Goal: Use online tool/utility: Utilize a website feature to perform a specific function

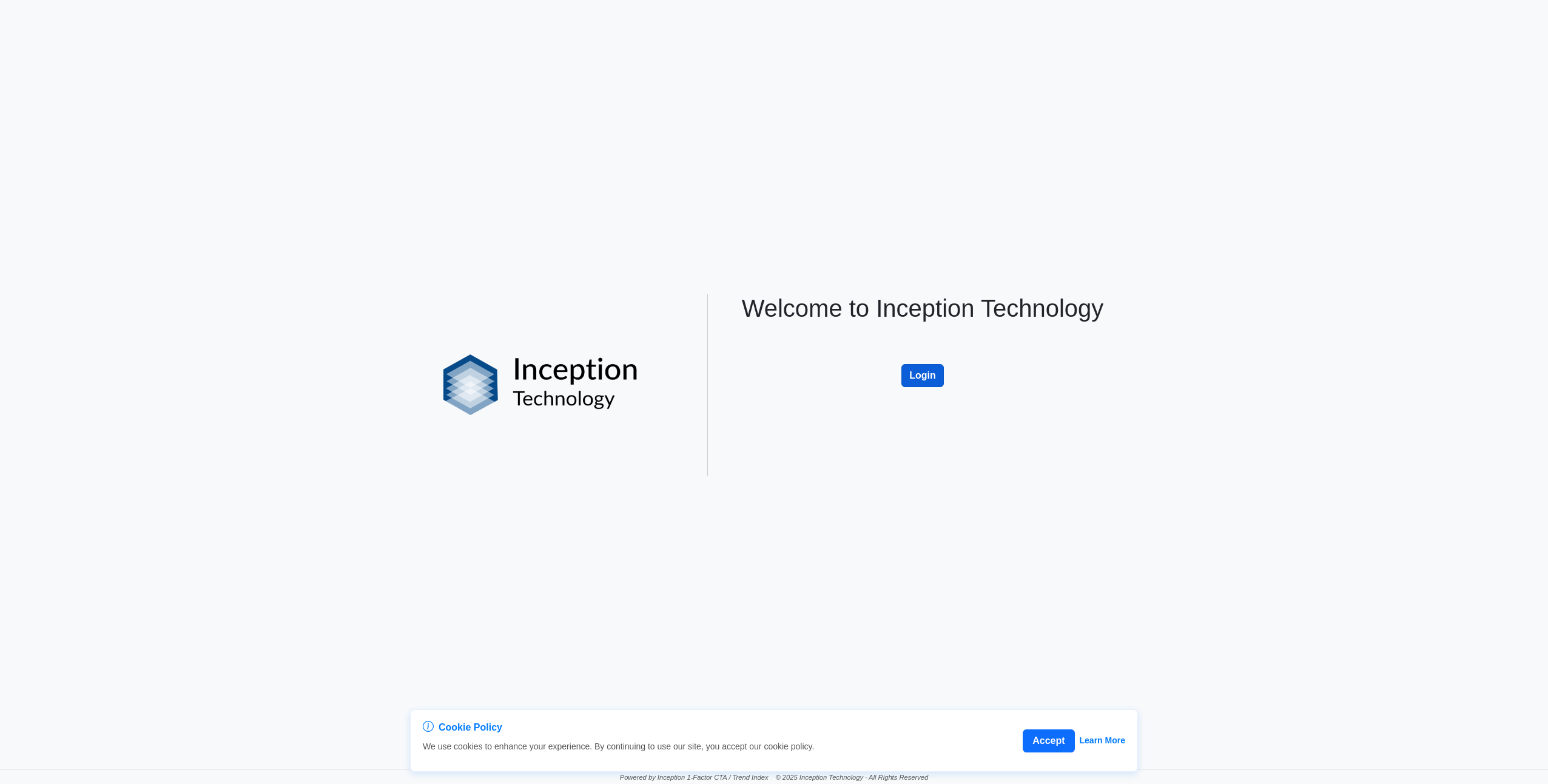
click at [918, 369] on button "Login" at bounding box center [923, 375] width 43 height 23
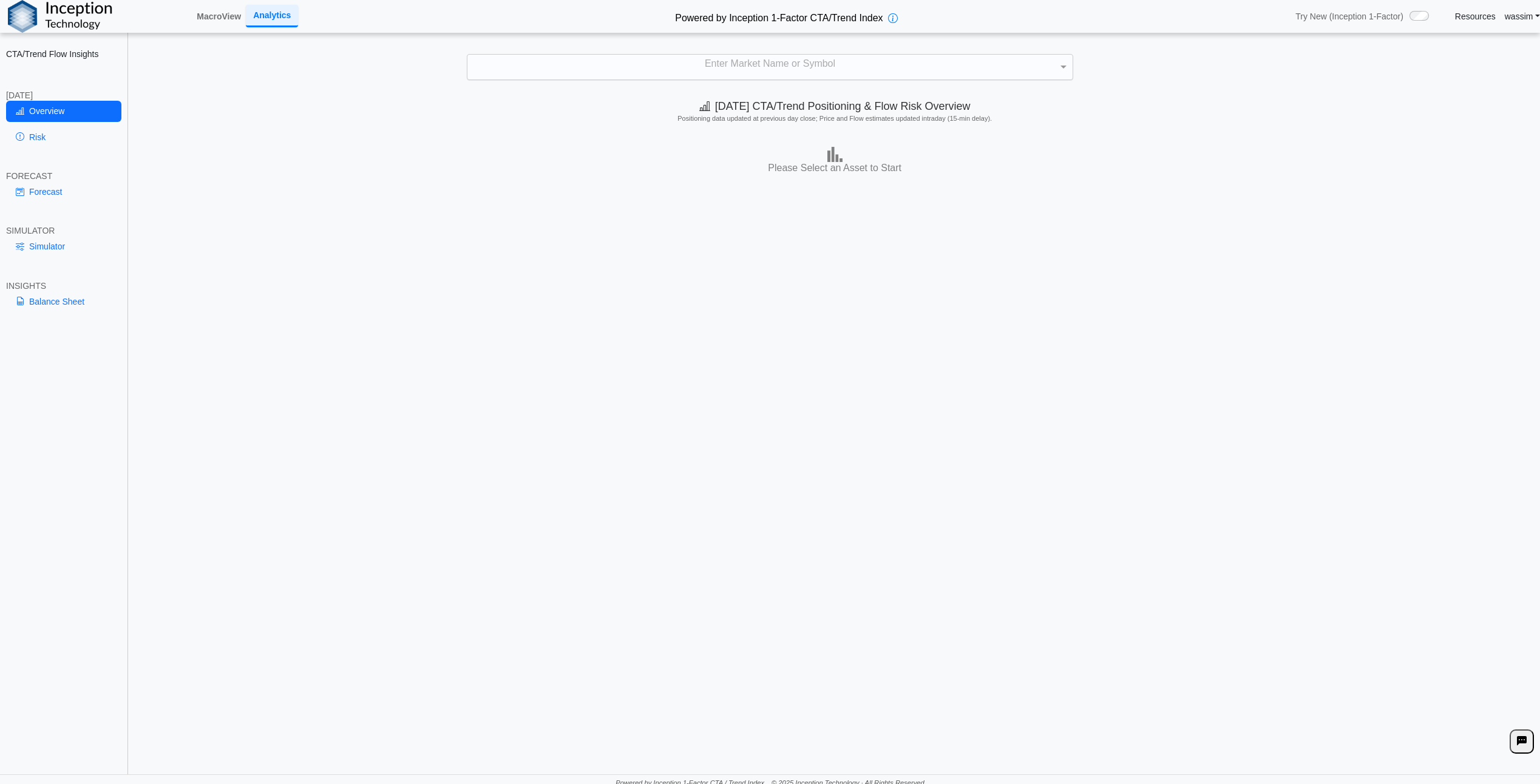
click at [763, 75] on div "Enter Market Name or Symbol" at bounding box center [770, 67] width 605 height 25
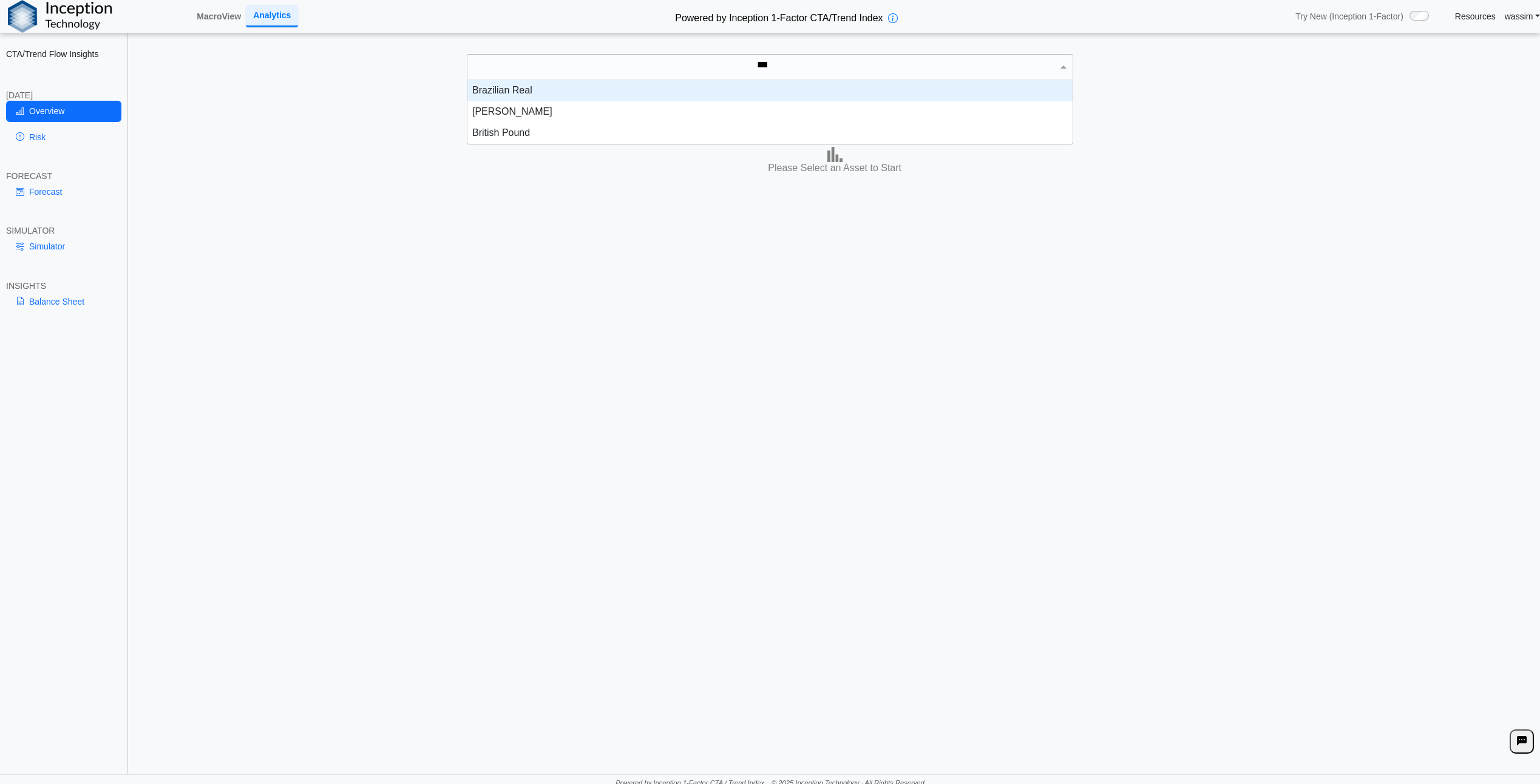
scroll to position [12, 596]
type input "*****"
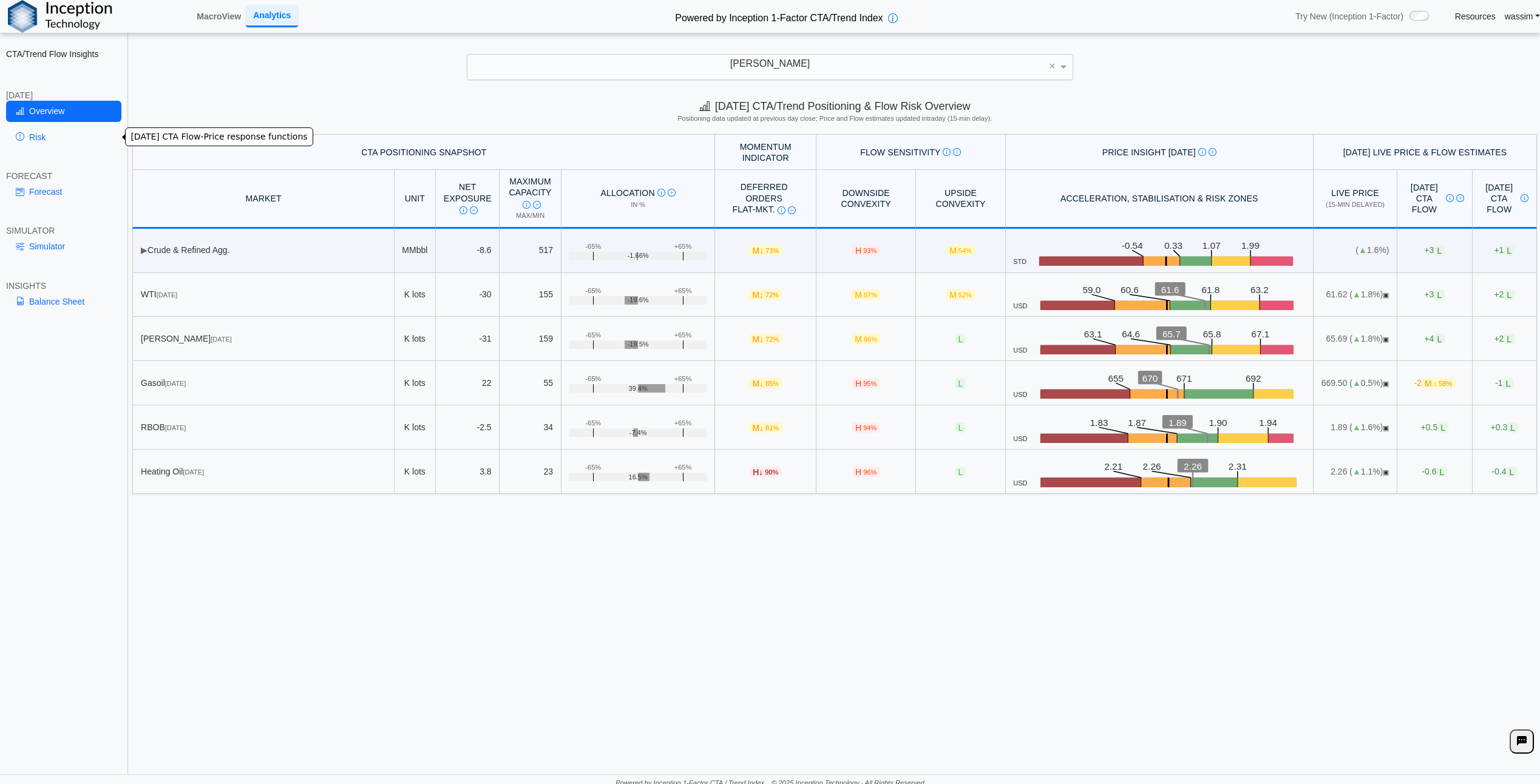
click at [33, 144] on link "Risk" at bounding box center [64, 137] width 115 height 21
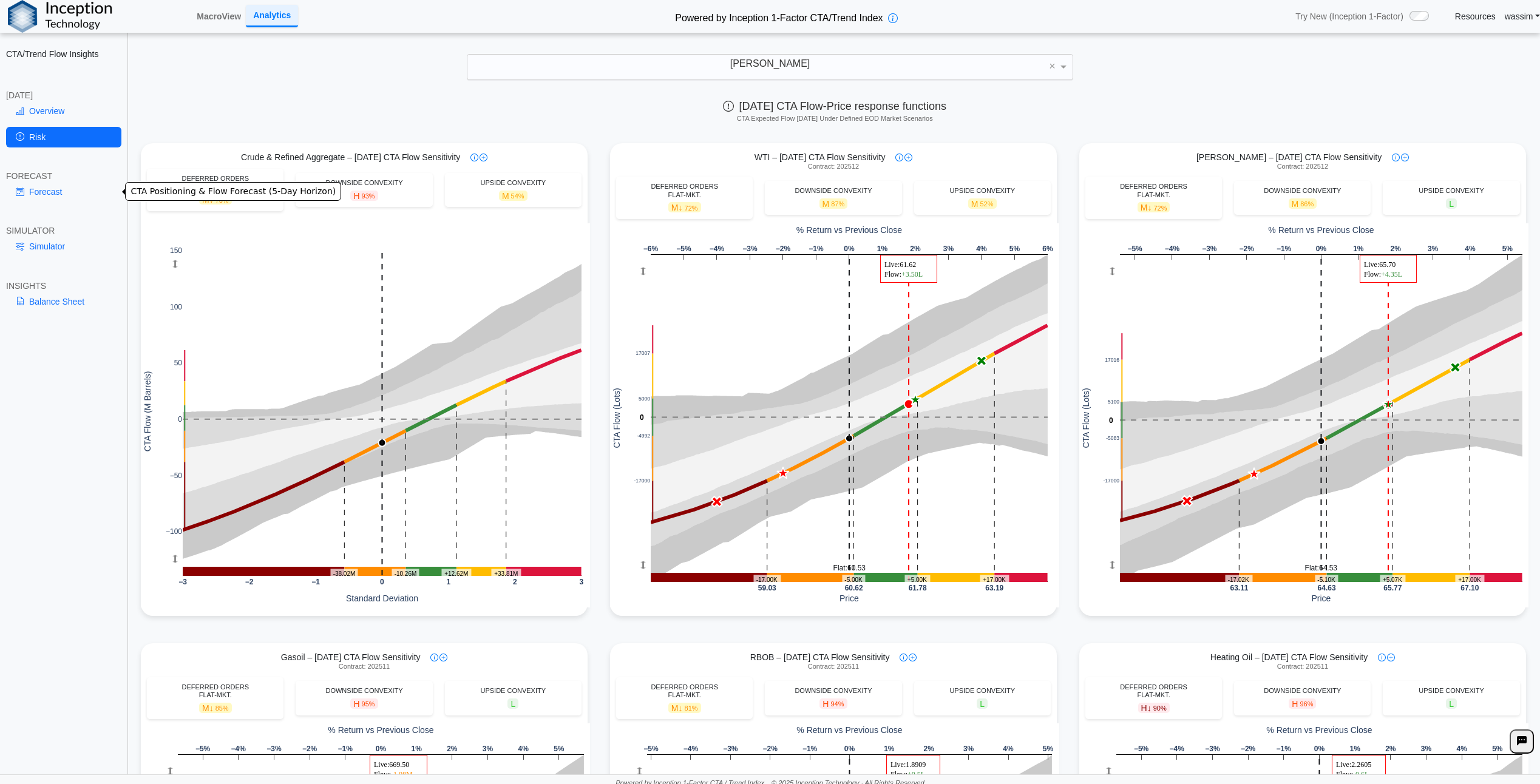
click at [77, 194] on link "Forecast" at bounding box center [64, 192] width 115 height 21
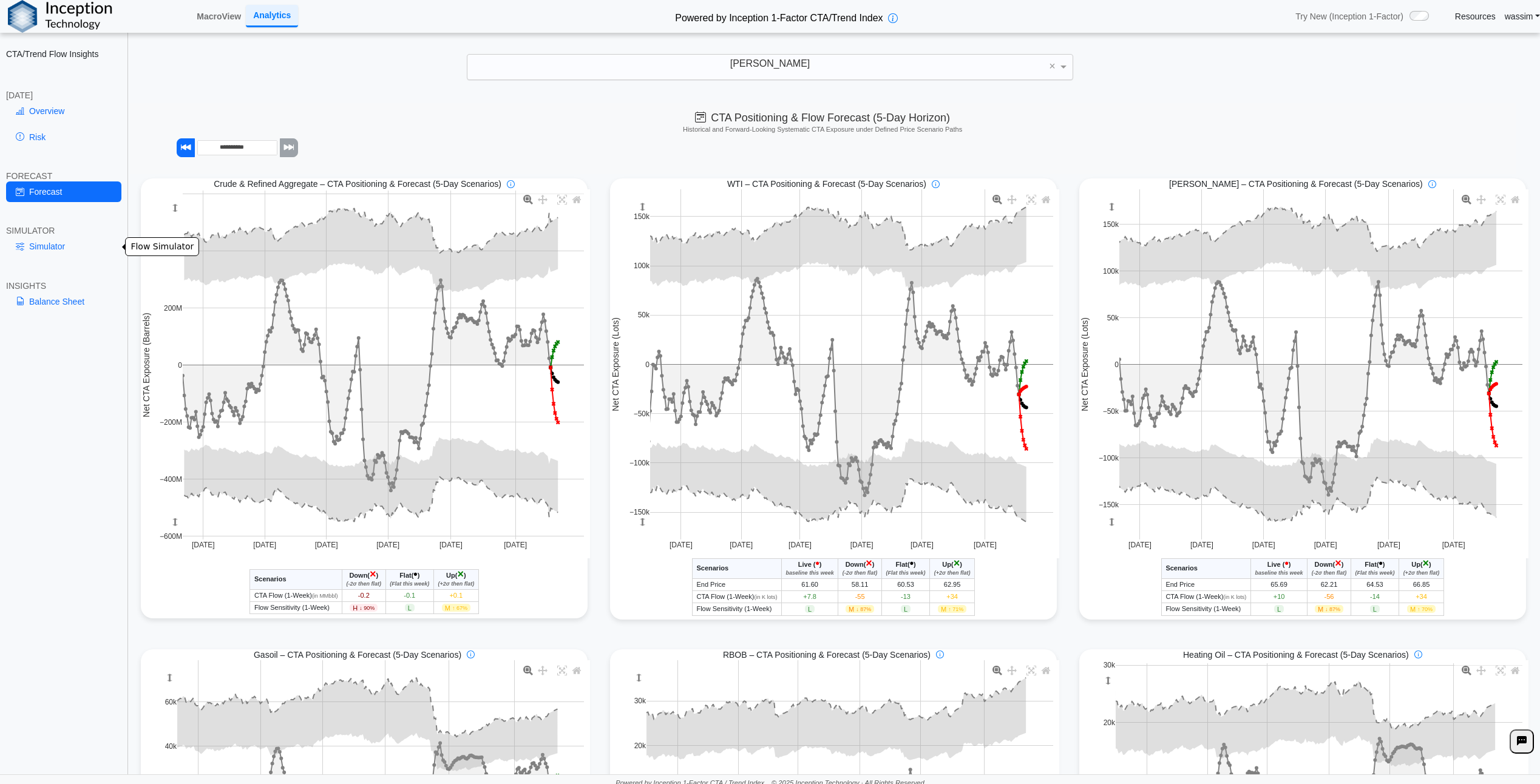
click at [46, 246] on link "Simulator" at bounding box center [64, 247] width 115 height 21
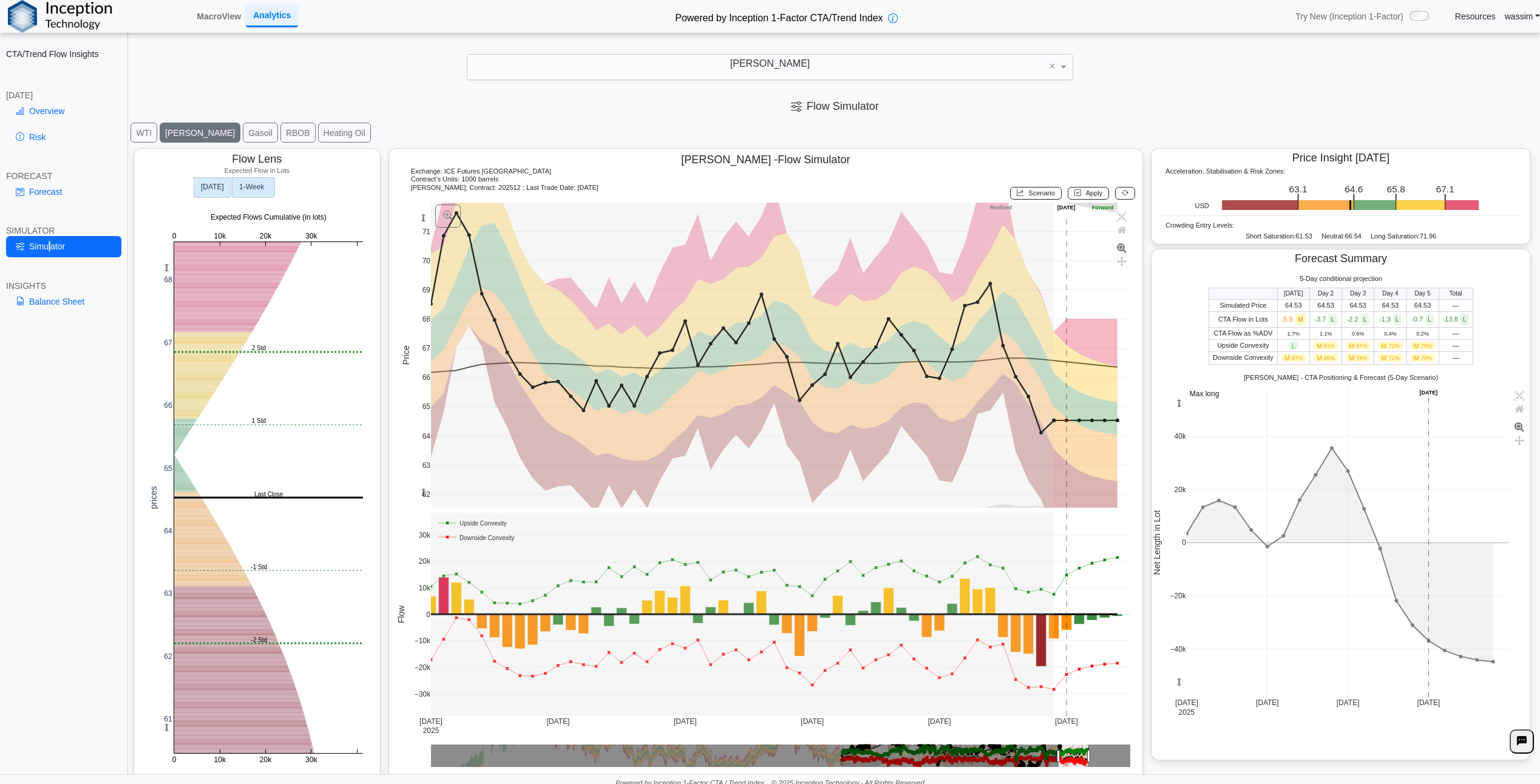
drag, startPoint x: 261, startPoint y: 190, endPoint x: 257, endPoint y: 196, distance: 7.2
click at [261, 190] on text "1‑Week" at bounding box center [252, 187] width 26 height 9
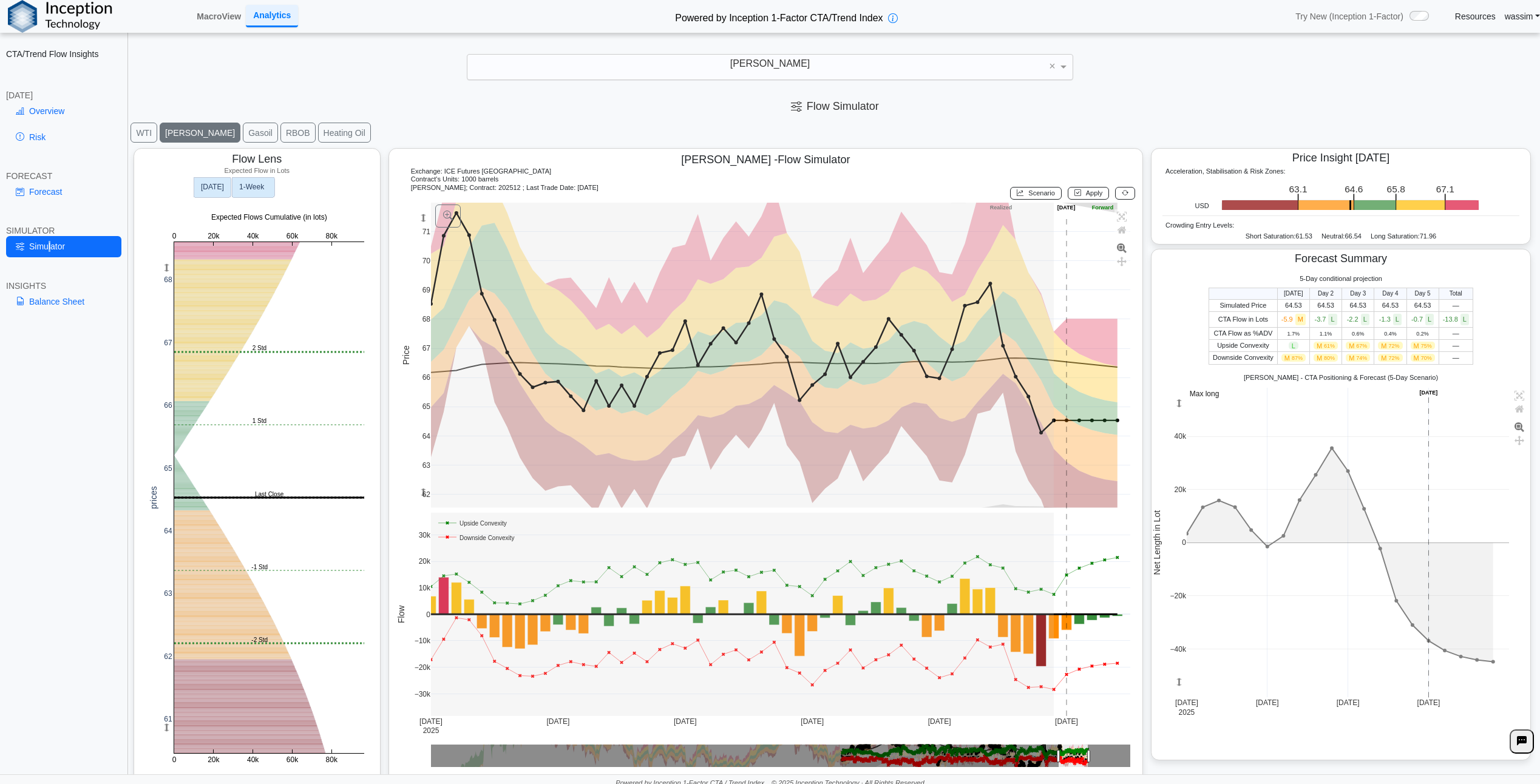
click at [208, 194] on rect at bounding box center [212, 187] width 37 height 20
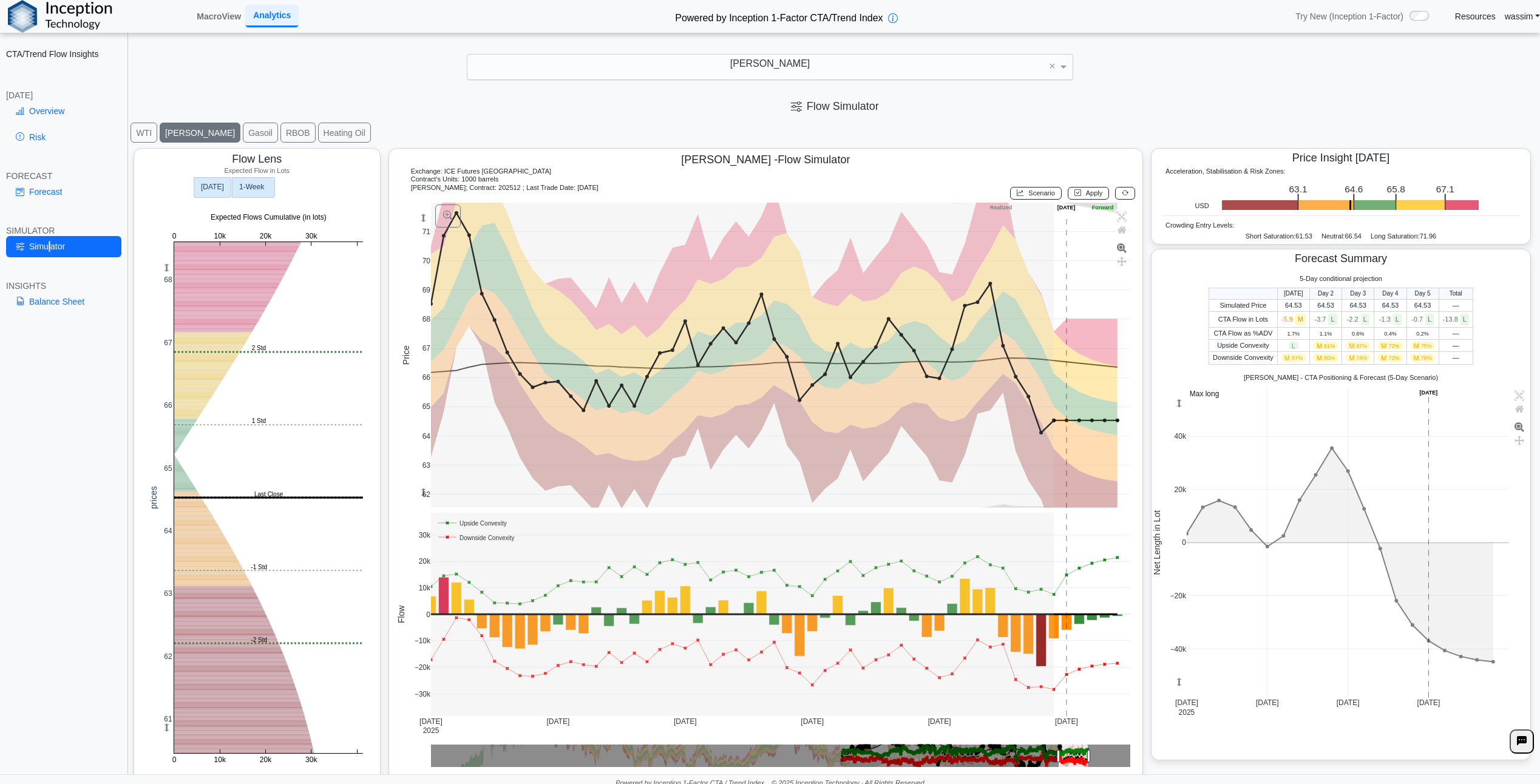
drag, startPoint x: 254, startPoint y: 185, endPoint x: 267, endPoint y: 267, distance: 83.0
click at [254, 185] on text "1‑Week" at bounding box center [252, 187] width 26 height 9
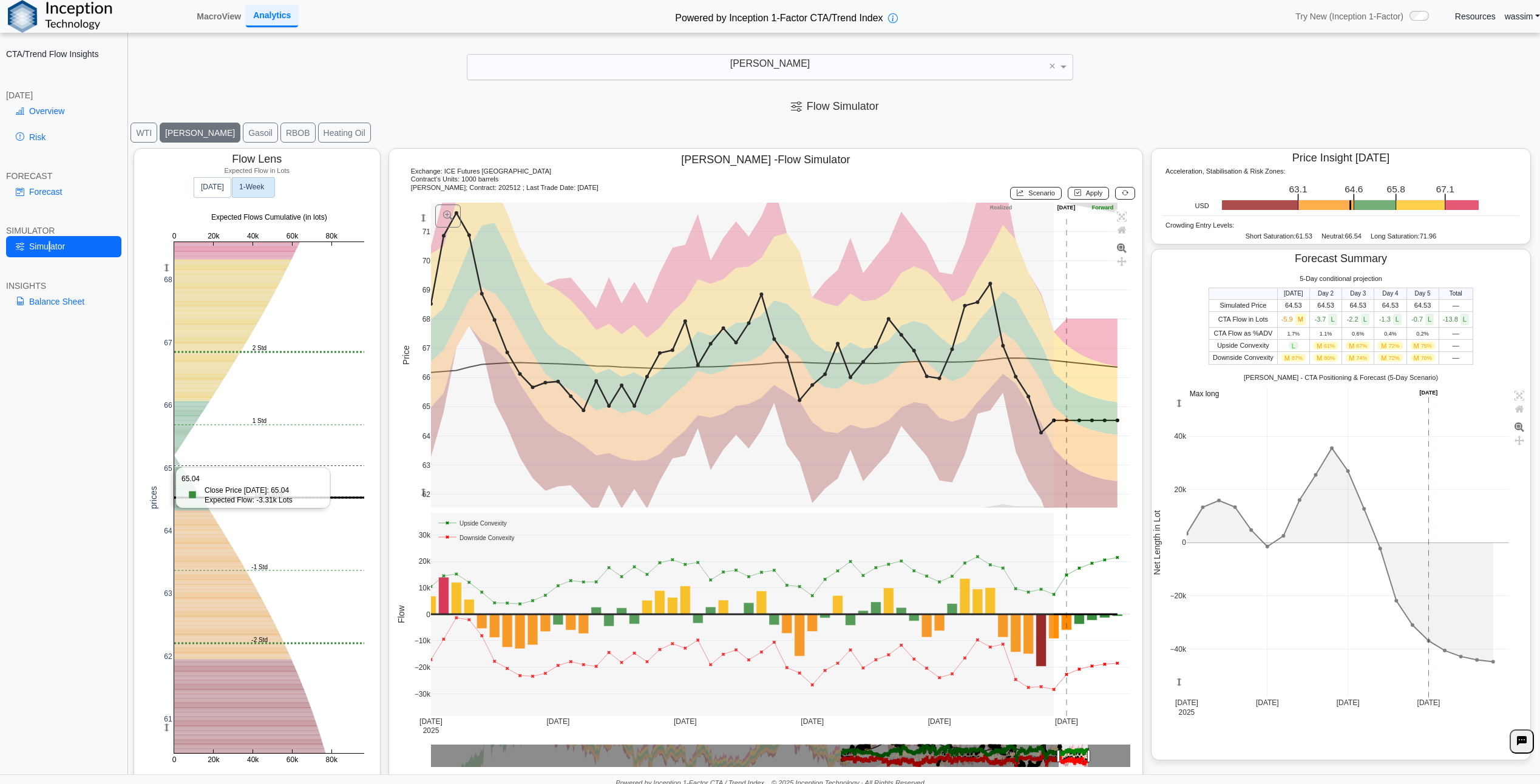
scroll to position [13, 0]
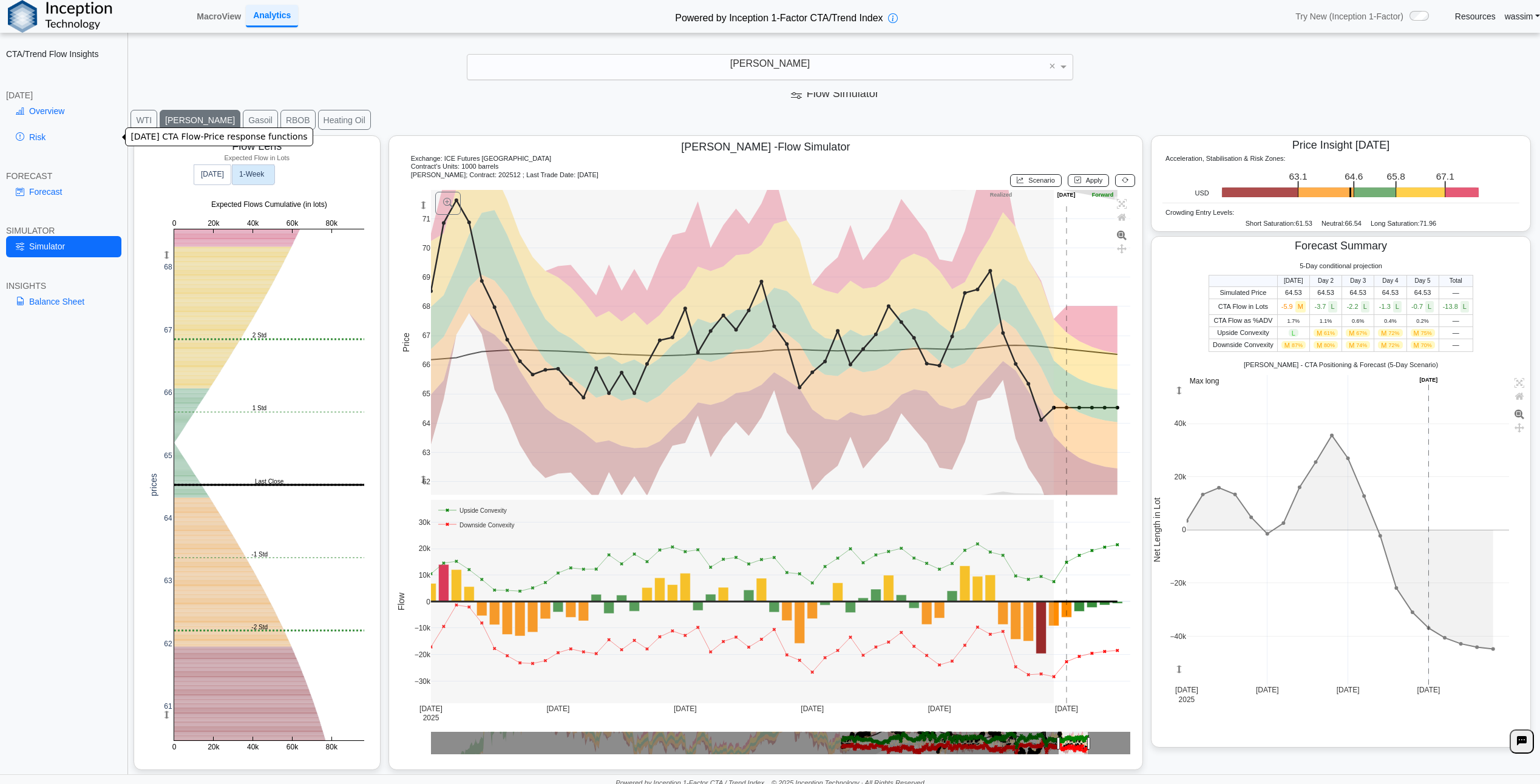
click at [57, 140] on link "Risk" at bounding box center [64, 137] width 115 height 21
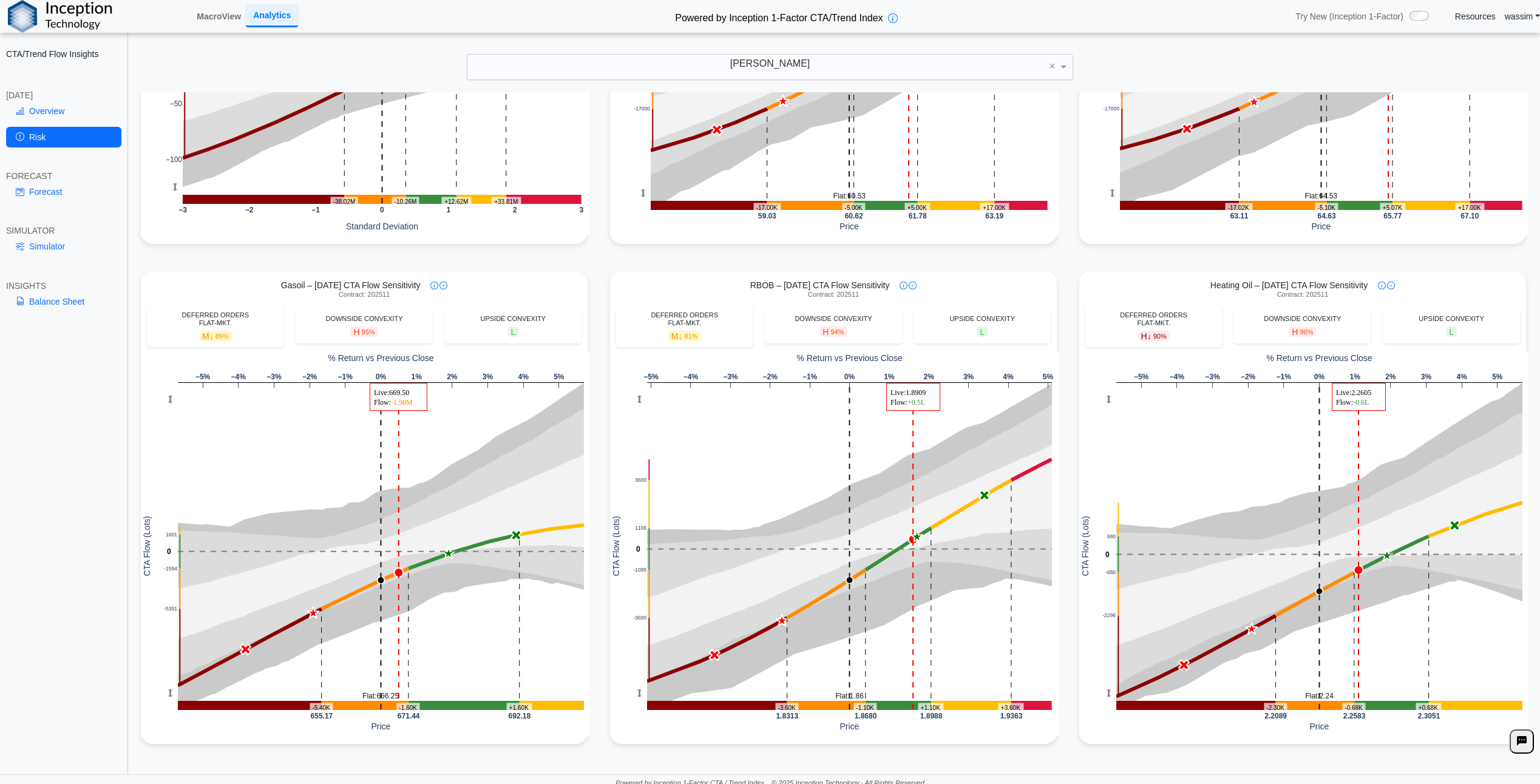
scroll to position [5, 0]
